Goal: Register for event/course

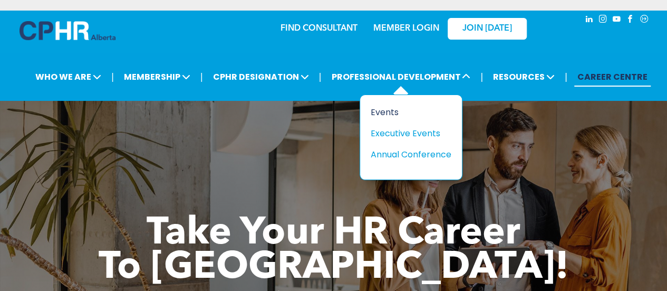
click at [385, 109] on div "Events" at bounding box center [407, 111] width 73 height 13
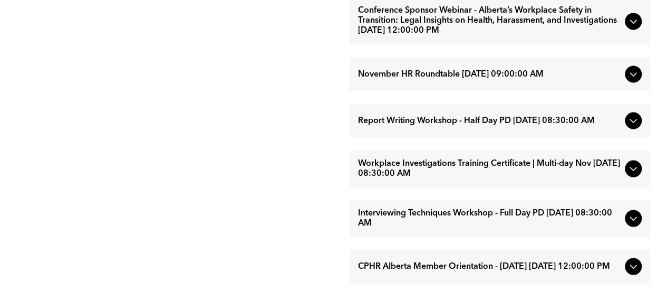
scroll to position [1002, 0]
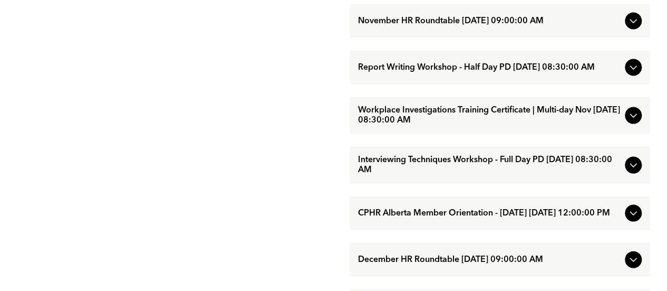
click at [630, 122] on icon at bounding box center [633, 115] width 13 height 13
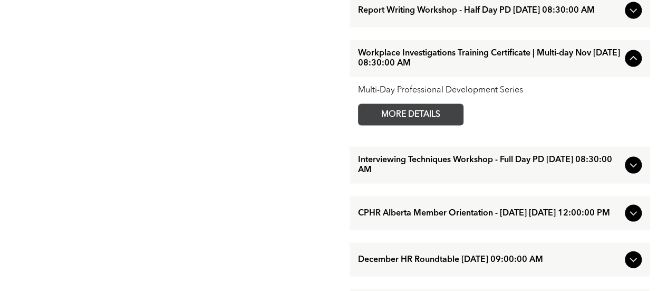
click at [422, 125] on span "MORE DETAILS" at bounding box center [410, 114] width 83 height 21
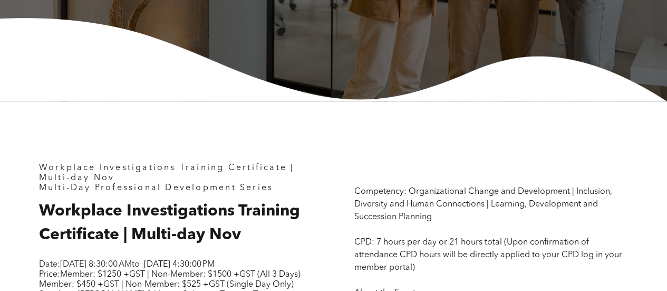
scroll to position [580, 0]
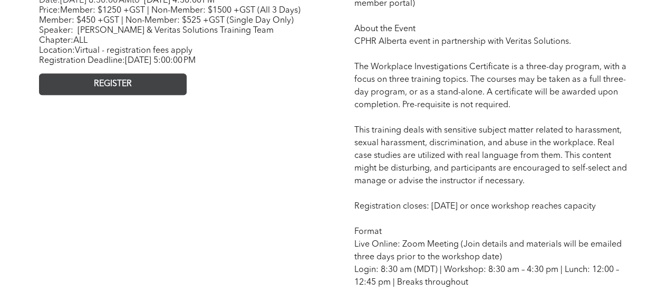
click at [125, 95] on link "REGISTER" at bounding box center [113, 84] width 148 height 22
